Goal: Information Seeking & Learning: Learn about a topic

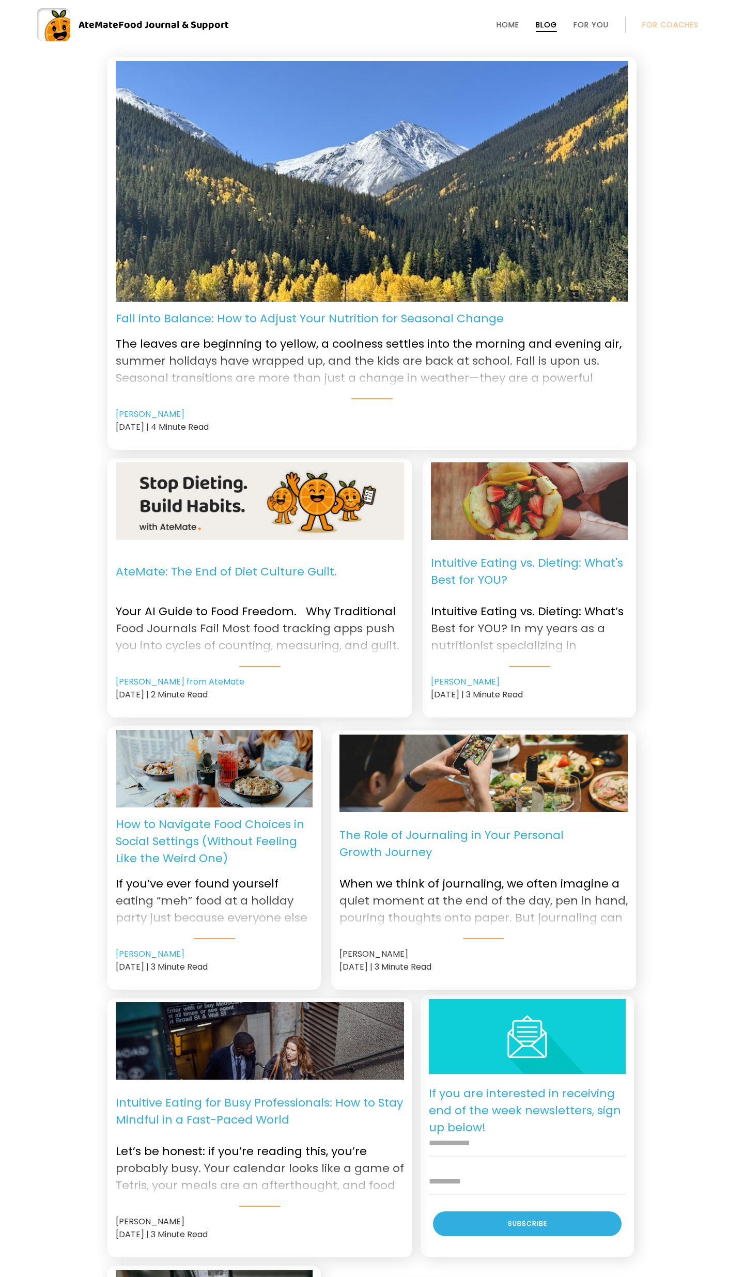
click at [237, 515] on img at bounding box center [260, 501] width 288 height 109
click at [675, 535] on div "Fall into Balance: How to Adjust Your Nutrition for Seasonal Change The leaves …" at bounding box center [372, 821] width 744 height 1528
